Goal: Complete application form: Complete application form

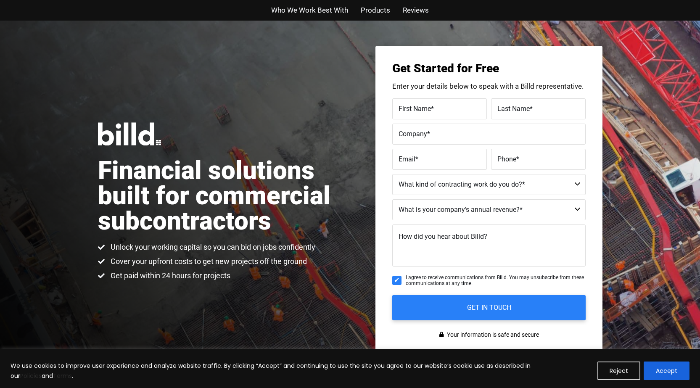
click at [429, 104] on span "First Name" at bounding box center [415, 108] width 32 height 8
click at [429, 104] on input "First Name *" at bounding box center [439, 108] width 95 height 21
type input "Luc"
click at [529, 104] on span "Last Name" at bounding box center [514, 108] width 32 height 8
click at [529, 104] on input "Last Name *" at bounding box center [538, 108] width 95 height 21
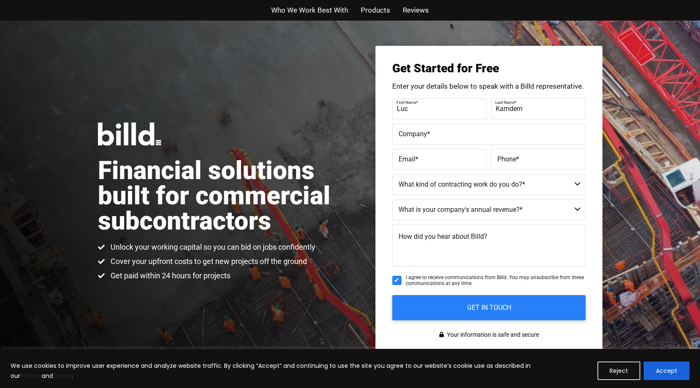
type input "Kamdem"
click at [477, 137] on label "Company *" at bounding box center [489, 134] width 181 height 12
click at [477, 137] on input "Company *" at bounding box center [489, 134] width 194 height 21
type input "STARLAND GLOBAL LOGISTICS LLC"
click at [435, 158] on label "Email *" at bounding box center [440, 159] width 82 height 12
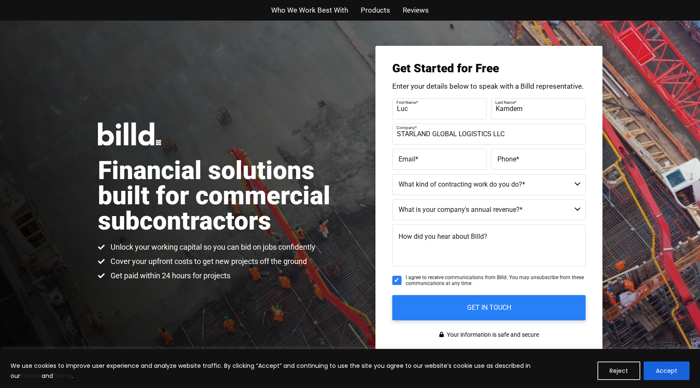
click at [435, 158] on input "Email *" at bounding box center [439, 159] width 95 height 21
type input "[EMAIL_ADDRESS][DOMAIN_NAME]"
click at [516, 161] on label "Phone *" at bounding box center [539, 159] width 82 height 12
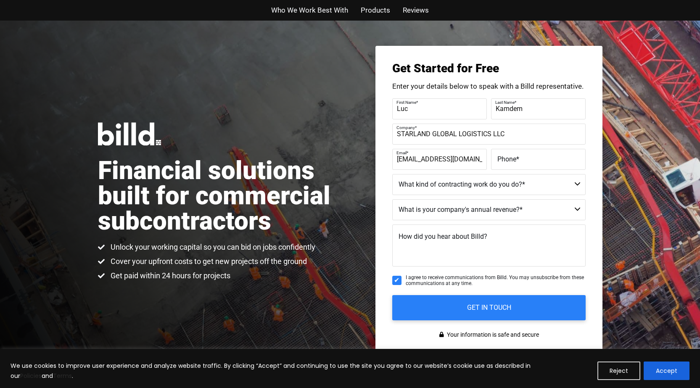
click at [516, 161] on input "Phone *" at bounding box center [538, 159] width 95 height 21
type input "[PHONE_NUMBER]"
click at [461, 180] on select "Commercial Commercial and Residential Residential Not a Contractor" at bounding box center [489, 184] width 194 height 21
select select "Commercial"
click at [392, 174] on select "Commercial Commercial and Residential Residential Not a Contractor" at bounding box center [489, 184] width 194 height 21
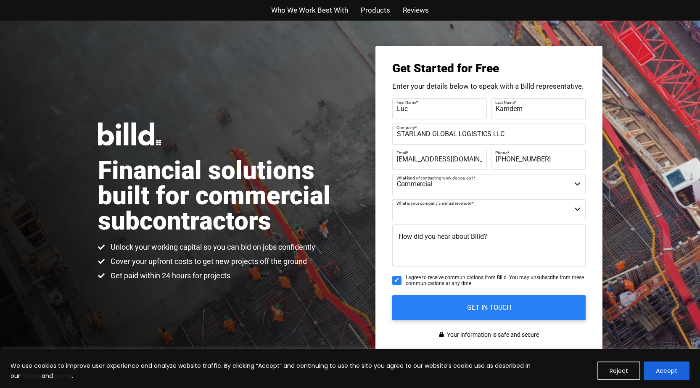
click at [435, 211] on select "$40M + $25M - $40M $8M - $25M $4M - $8M $2M - $4M $1M - $2M Less than $1M" at bounding box center [489, 209] width 194 height 21
click at [389, 207] on div "Get Started for Free Enter your details below to speak with a Billd representat…" at bounding box center [489, 202] width 227 height 312
click at [411, 207] on select "$40M + $25M - $40M $8M - $25M $4M - $8M $2M - $4M $1M - $2M Less than $1M" at bounding box center [489, 209] width 194 height 21
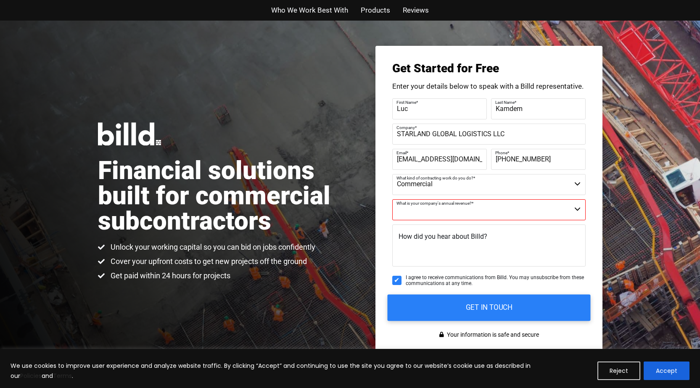
select select "$1M - $2M"
click at [392, 199] on select "$40M + $25M - $40M $8M - $25M $4M - $8M $2M - $4M $1M - $2M Less than $1M" at bounding box center [489, 209] width 194 height 21
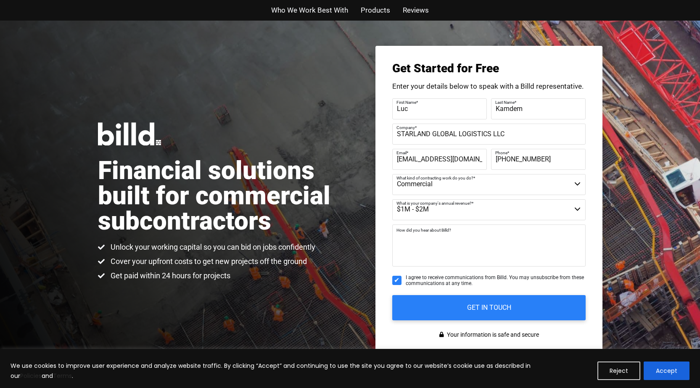
click at [457, 244] on textarea "How did you hear about Billd?" at bounding box center [489, 246] width 194 height 42
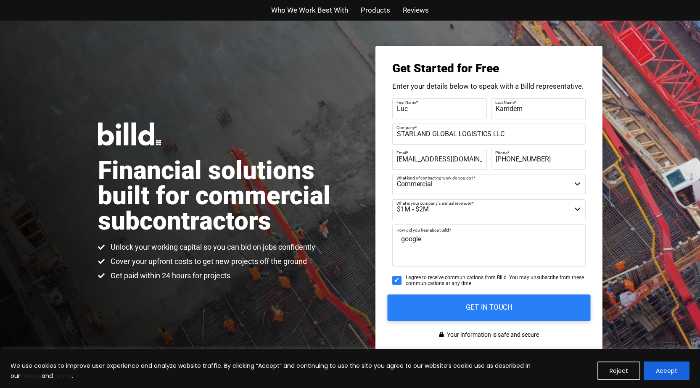
type textarea "google"
click at [476, 310] on input "GET IN TOUCH" at bounding box center [488, 307] width 203 height 27
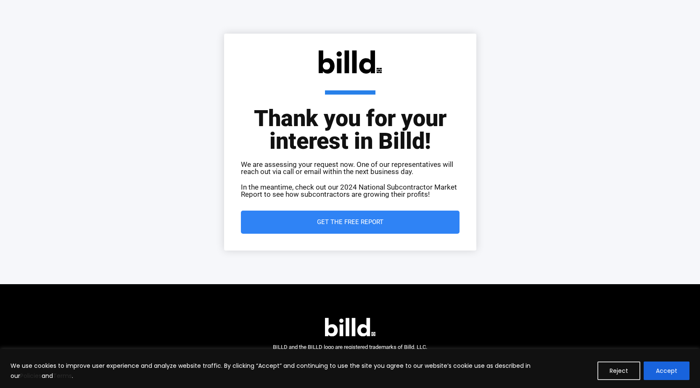
click at [370, 222] on span "Get the Free Report" at bounding box center [350, 222] width 66 height 6
